Goal: Navigation & Orientation: Find specific page/section

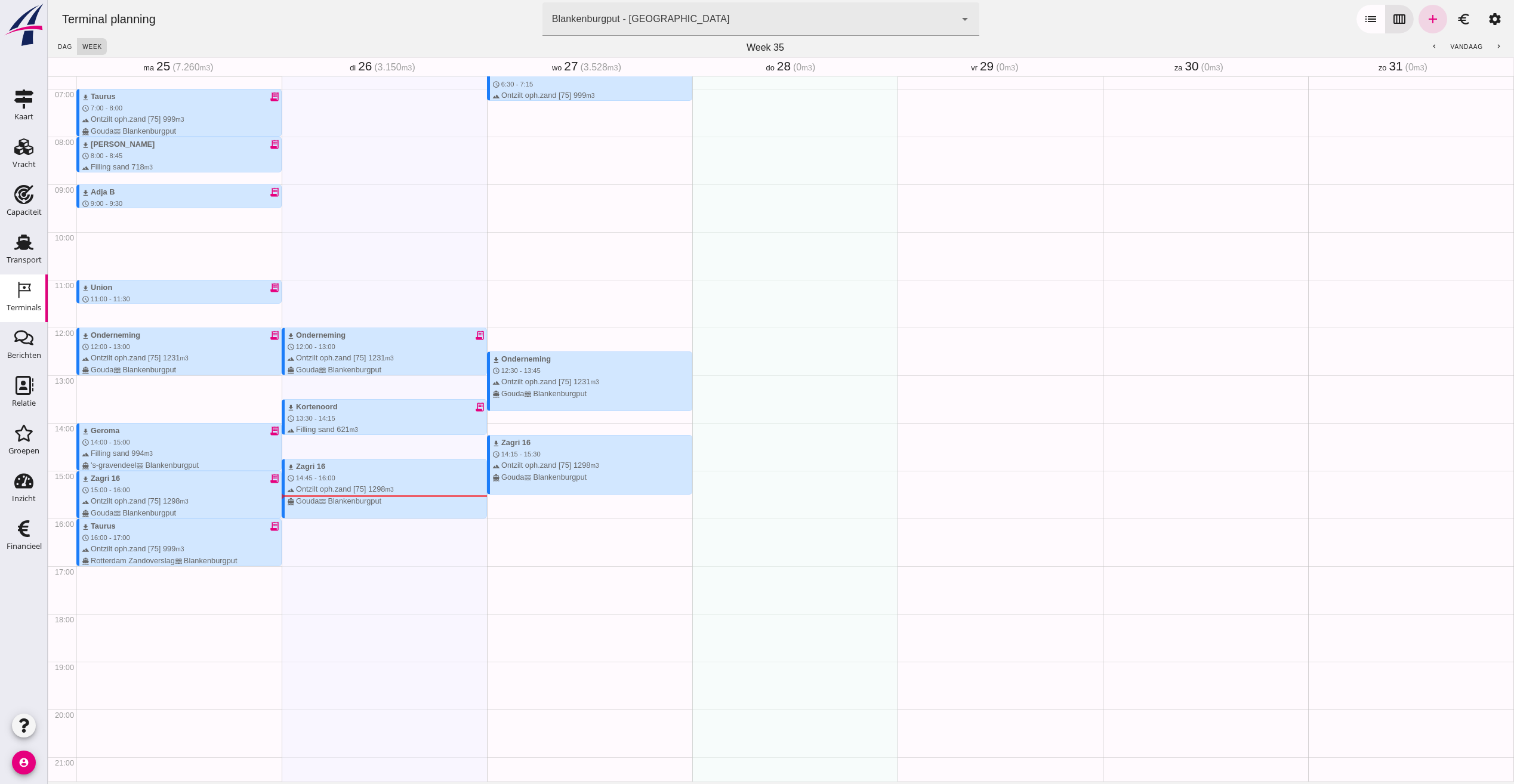
scroll to position [321, 0]
